Goal: Navigation & Orientation: Go to known website

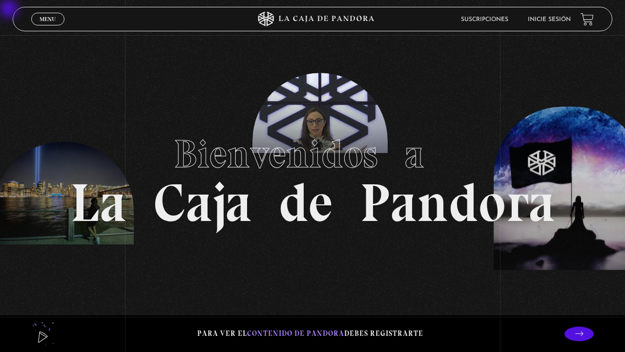
click at [469, 20] on link "Inicie sesión" at bounding box center [549, 20] width 43 height 6
